Goal: Transaction & Acquisition: Purchase product/service

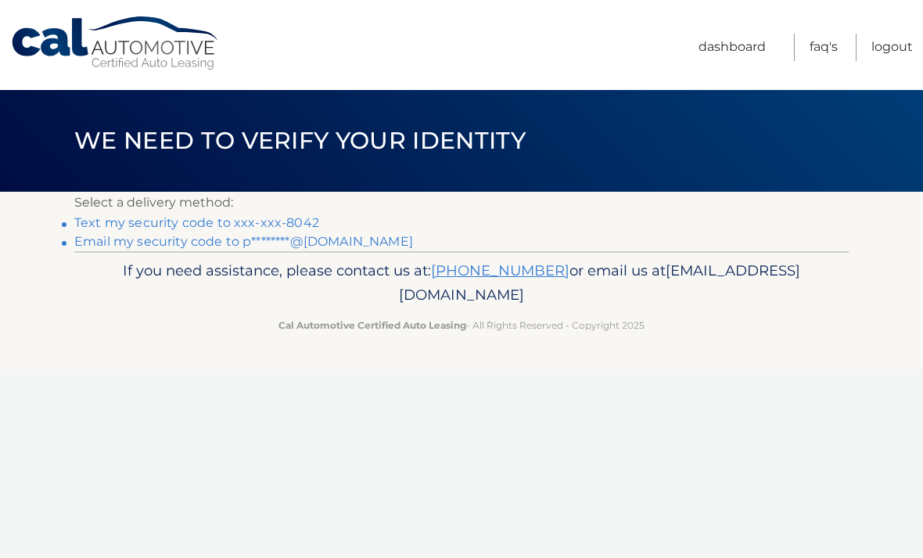
click at [304, 216] on link "Text my security code to xxx-xxx-8042" at bounding box center [196, 222] width 245 height 15
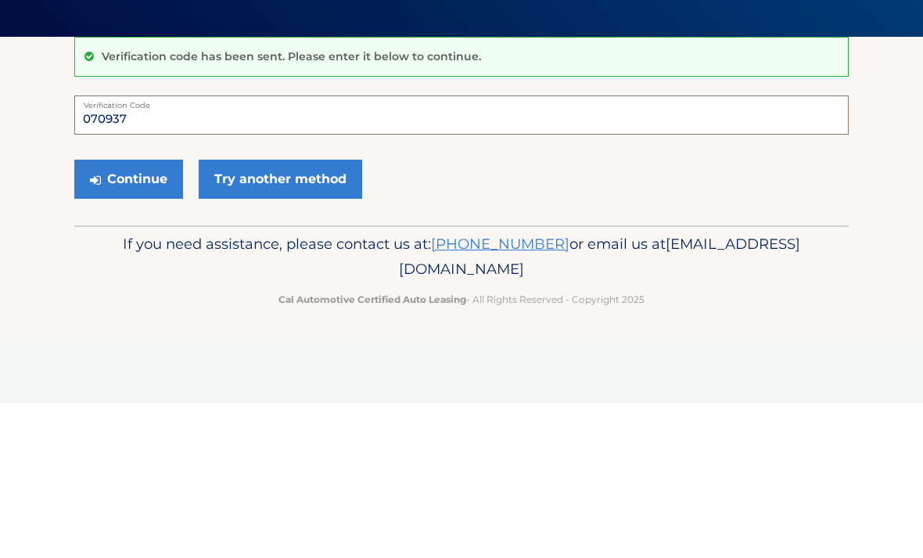
type input "070937"
click at [148, 315] on button "Continue" at bounding box center [128, 334] width 109 height 39
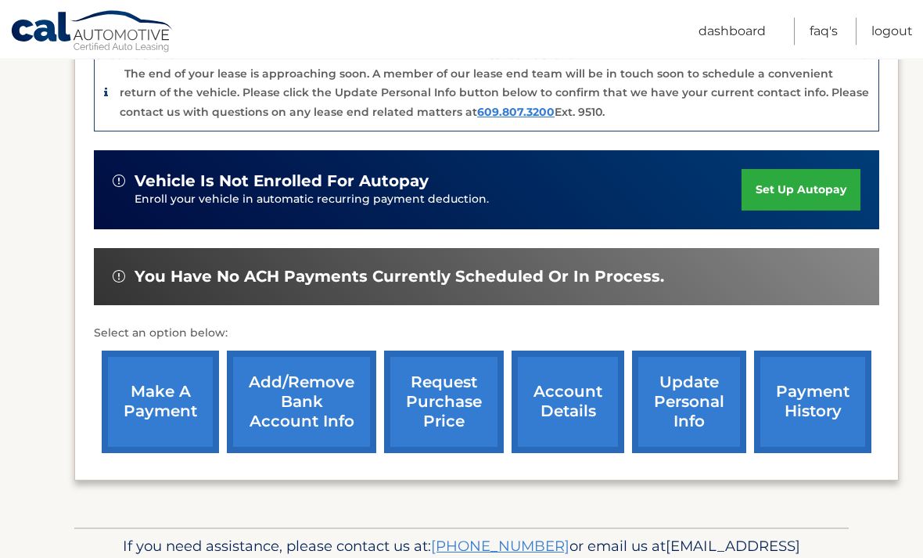
scroll to position [432, 0]
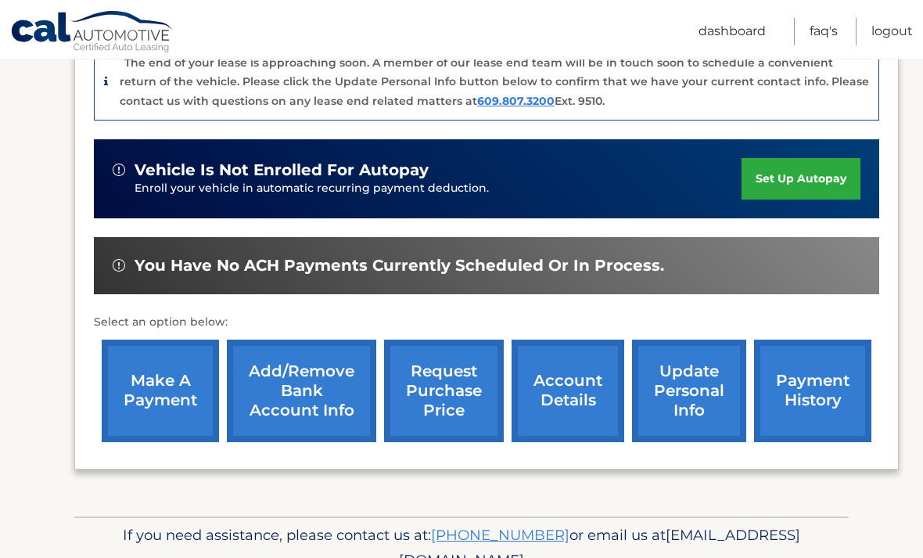
click at [163, 369] on link "make a payment" at bounding box center [160, 391] width 117 height 102
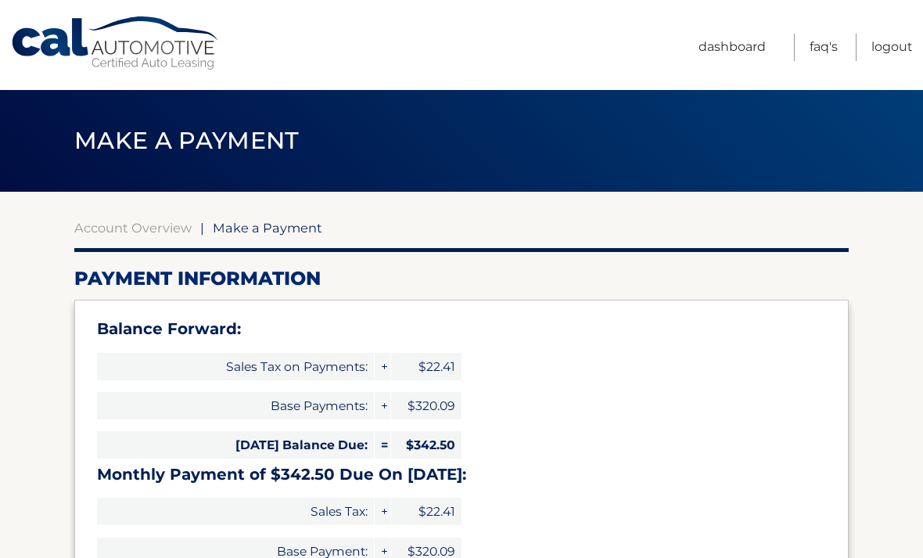
select select "Zjc2MGY0YmEtZTliZS00ODU0LWEzODMtYTUyMzI0ZDc2MWYw"
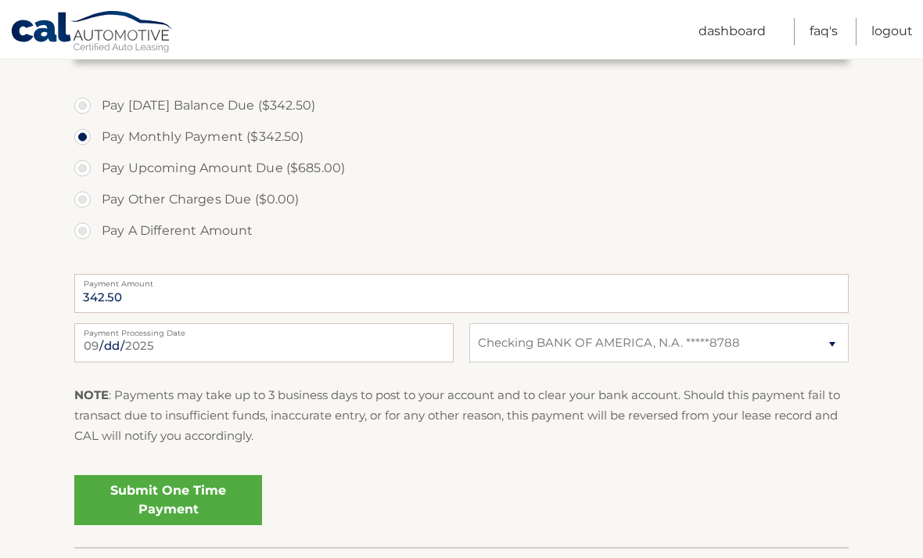
scroll to position [557, 0]
click at [162, 492] on link "Submit One Time Payment" at bounding box center [168, 501] width 188 height 50
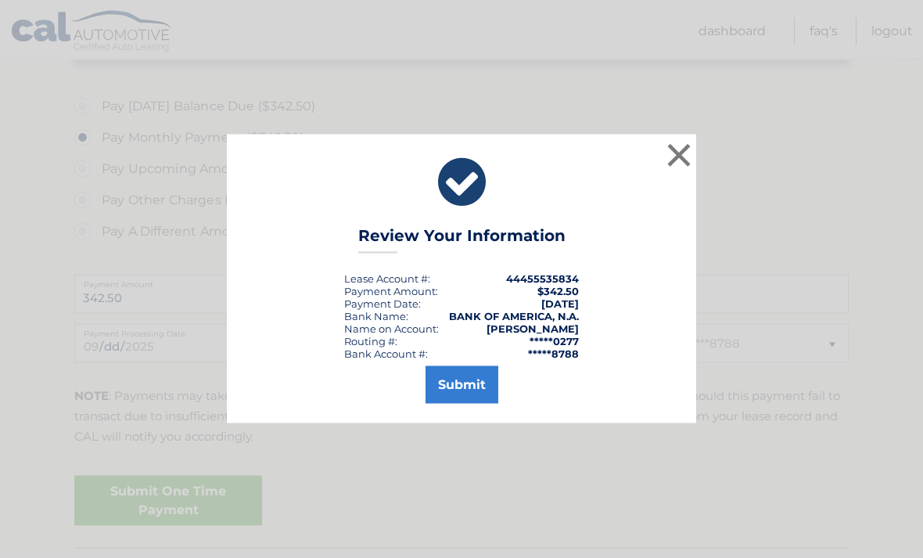
scroll to position [558, 0]
click at [473, 404] on button "Submit" at bounding box center [462, 385] width 73 height 38
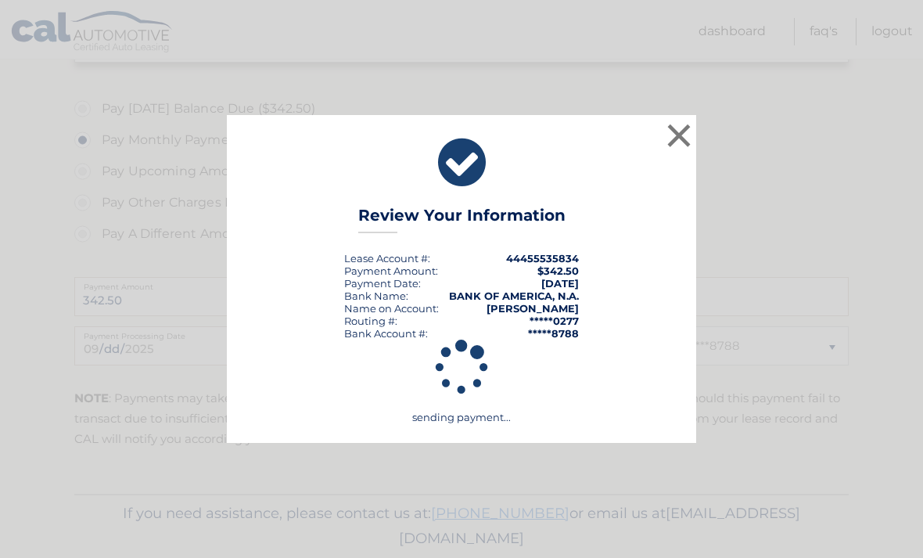
scroll to position [605, 0]
click at [679, 140] on button "×" at bounding box center [678, 135] width 31 height 31
